Goal: Register for event/course

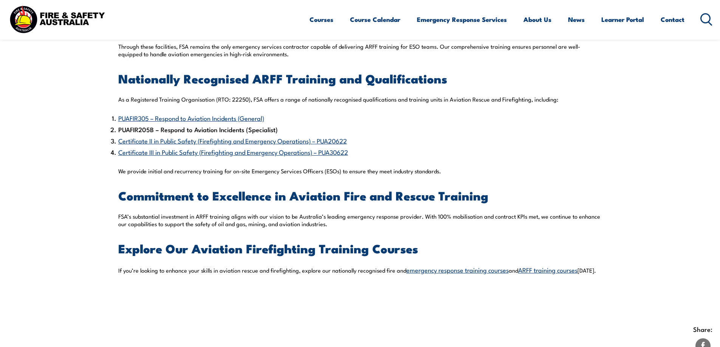
scroll to position [605, 0]
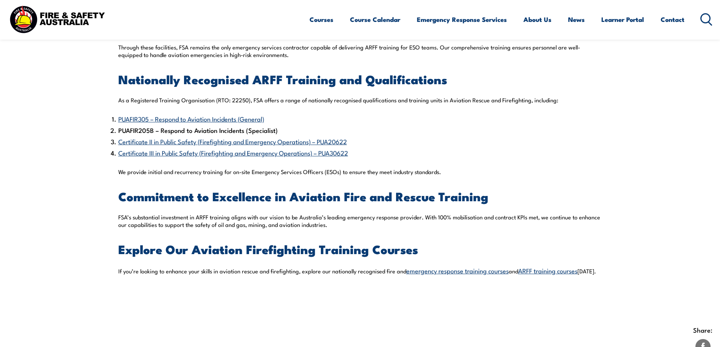
click at [259, 114] on link "PUAFIR305 – Respond to Aviation Incidents (General)" at bounding box center [191, 118] width 146 height 9
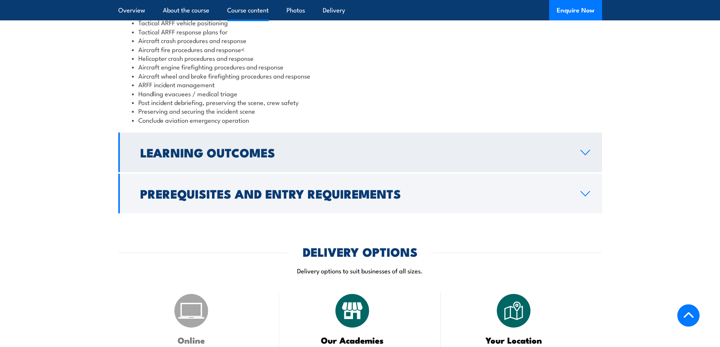
scroll to position [832, 0]
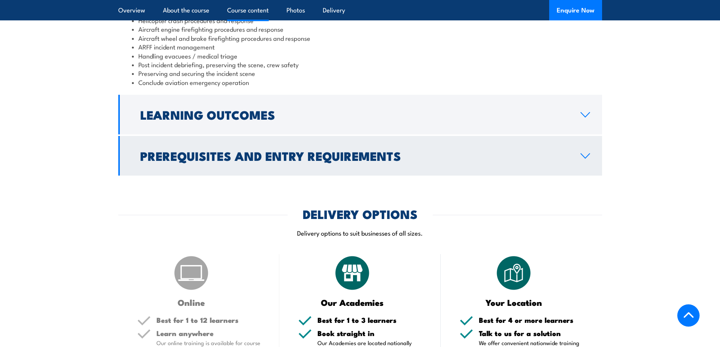
click at [363, 161] on h2 "Prerequisites and Entry Requirements" at bounding box center [354, 155] width 428 height 11
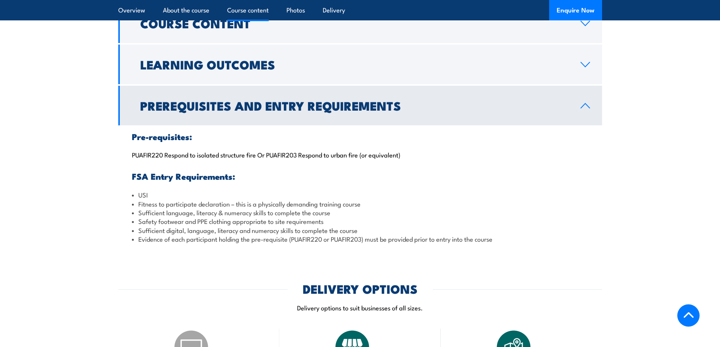
scroll to position [678, 0]
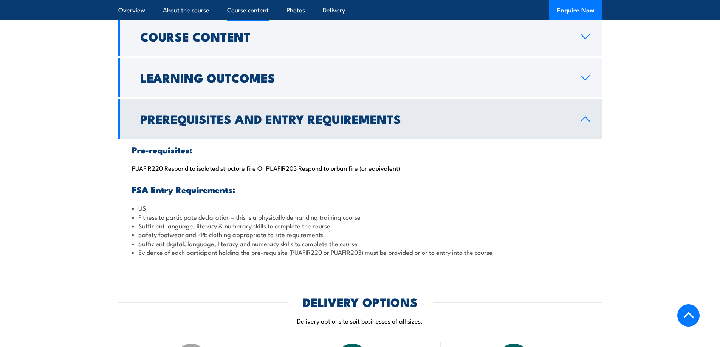
click at [365, 124] on h2 "Prerequisites and Entry Requirements" at bounding box center [354, 118] width 428 height 11
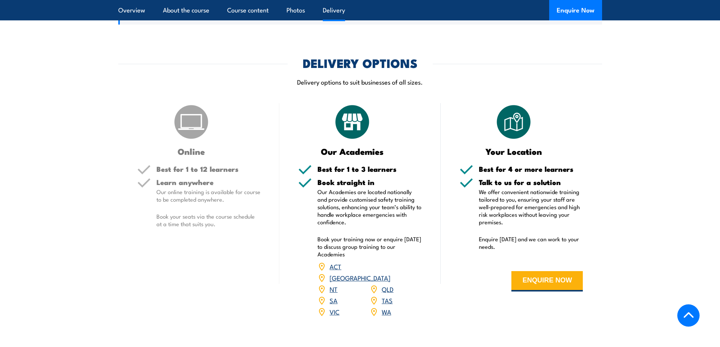
scroll to position [829, 0]
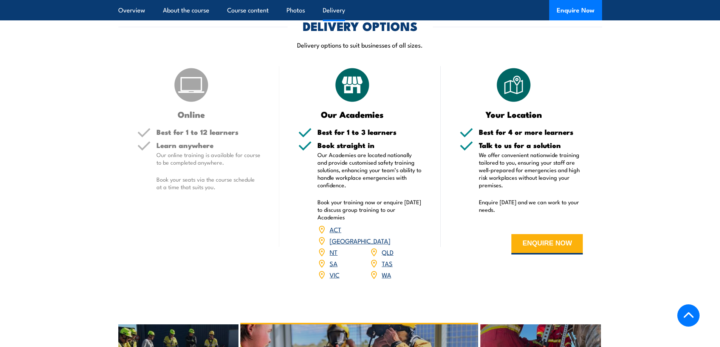
click at [333, 268] on link "SA" at bounding box center [334, 263] width 8 height 9
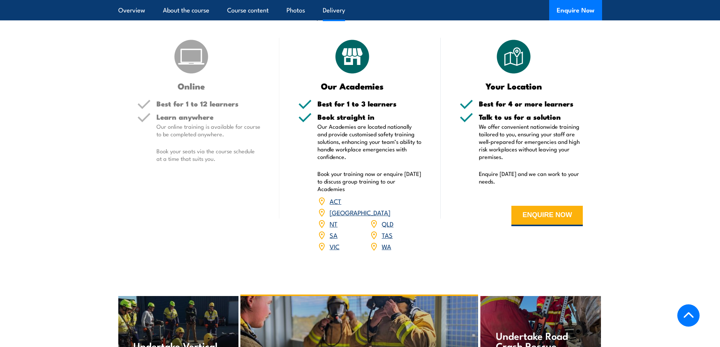
scroll to position [1021, 0]
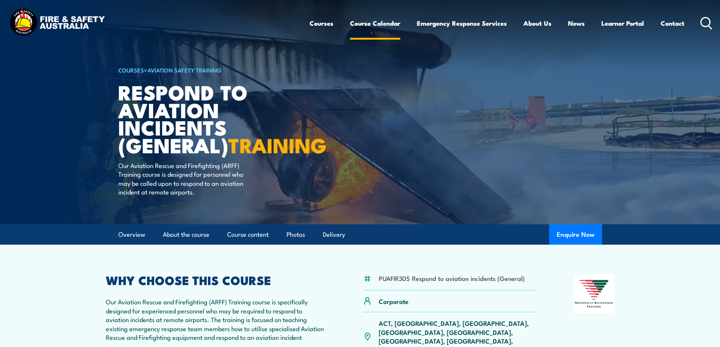
click at [390, 23] on link "Course Calendar" at bounding box center [375, 23] width 50 height 20
